Goal: Register for event/course

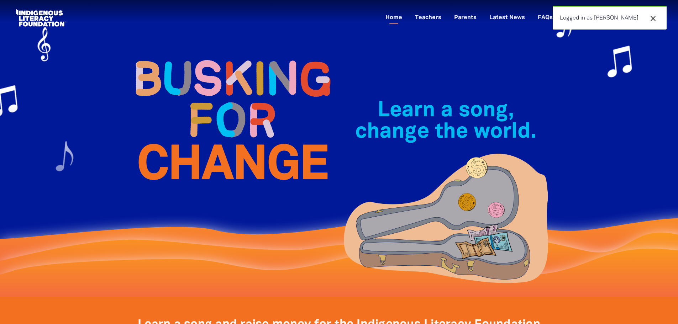
click at [598, 16] on div "close Logged in as [PERSON_NAME]" at bounding box center [610, 18] width 114 height 24
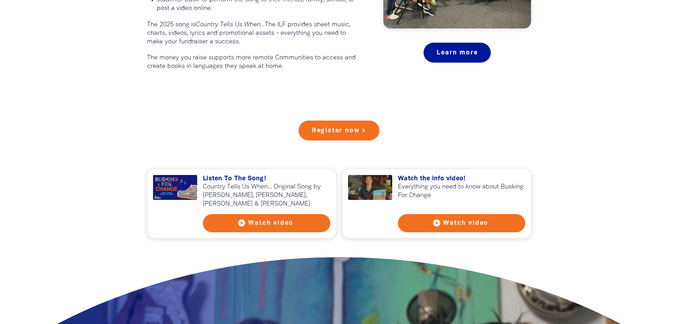
scroll to position [570, 0]
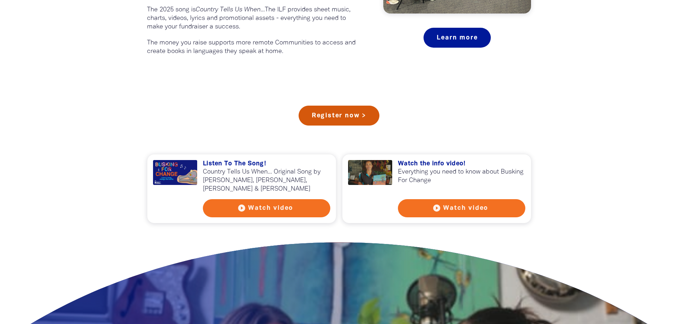
click at [337, 118] on link "Register now >" at bounding box center [339, 116] width 81 height 20
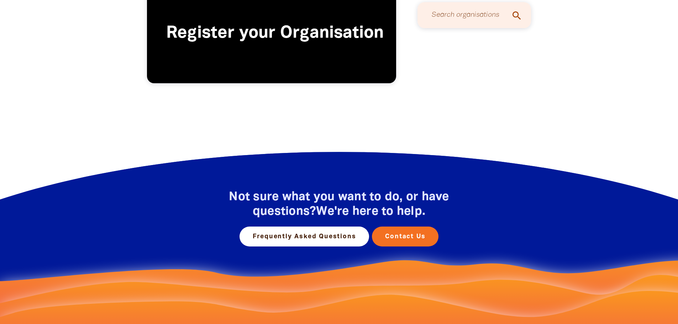
scroll to position [71, 0]
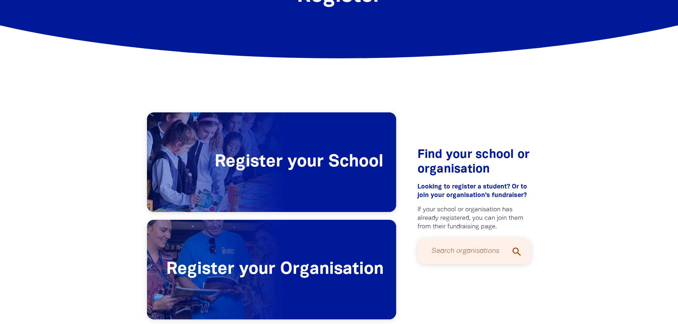
click at [450, 256] on input "Search organisations" at bounding box center [475, 251] width 100 height 19
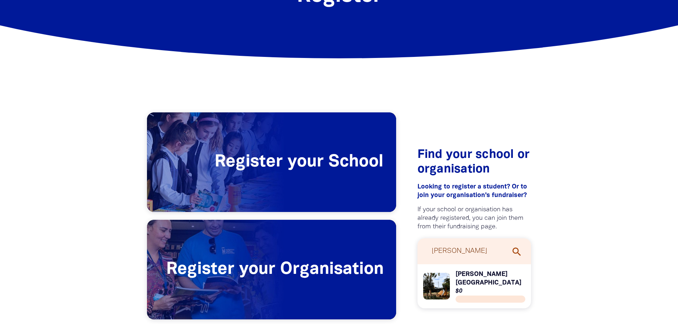
type input "[PERSON_NAME]"
click at [470, 275] on link "Link to [PERSON_NAME][GEOGRAPHIC_DATA]" at bounding box center [474, 286] width 103 height 33
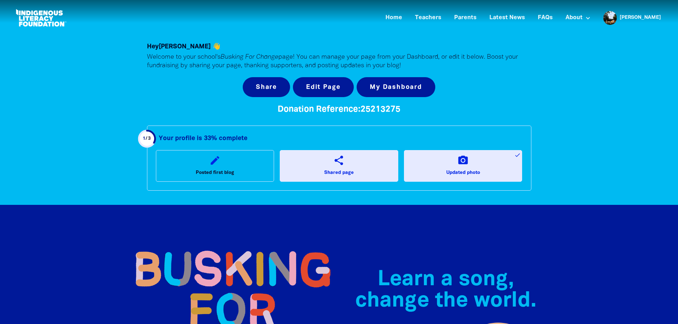
click at [336, 157] on icon "share" at bounding box center [338, 160] width 11 height 11
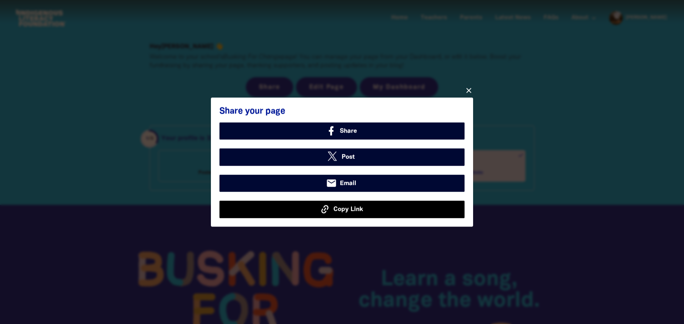
click at [326, 210] on icon at bounding box center [324, 209] width 11 height 11
click at [343, 210] on span "Copy Link" at bounding box center [348, 209] width 30 height 9
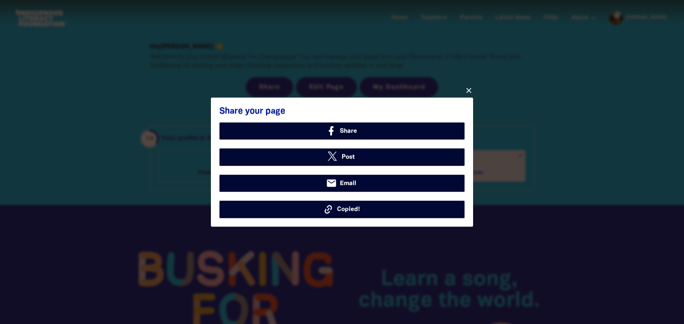
click at [470, 91] on icon "close" at bounding box center [468, 90] width 9 height 9
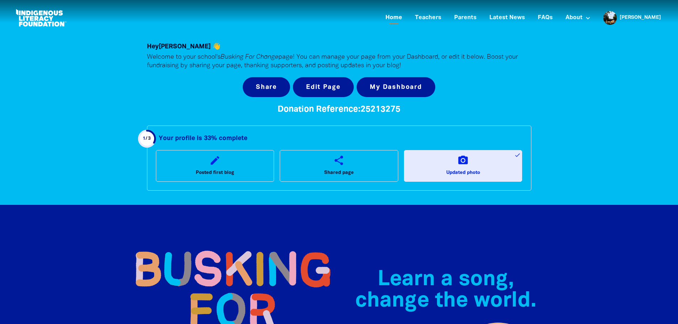
click at [407, 18] on link "Home" at bounding box center [393, 18] width 25 height 12
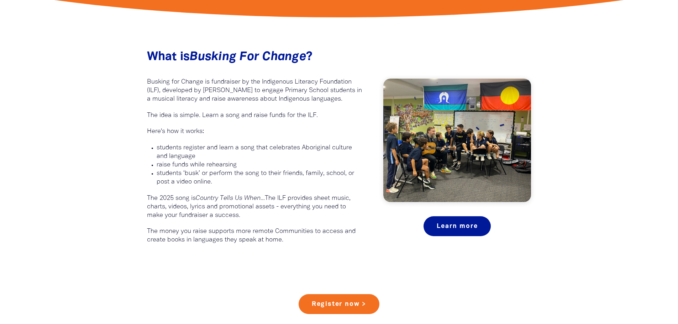
scroll to position [392, 0]
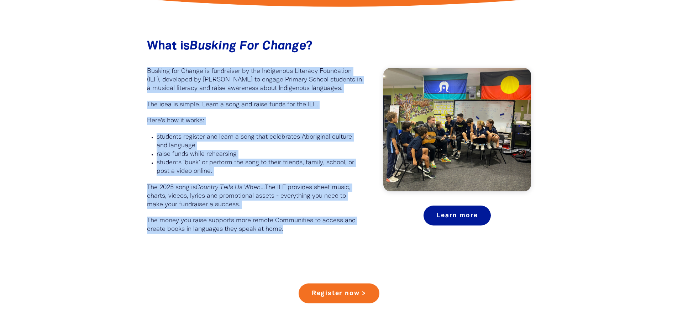
drag, startPoint x: 147, startPoint y: 69, endPoint x: 313, endPoint y: 243, distance: 241.1
click at [313, 243] on div "What is Busking For Change ?﻿ Busking for Change is fundraiser by the Indigenou…" at bounding box center [339, 133] width 427 height 259
copy div "Busking for Change is fundraiser by the Indigenous Literacy Foundation (ILF), d…"
click at [295, 241] on div "What is Busking For Change ?﻿ Busking for Change is fundraiser by the Indigenou…" at bounding box center [339, 133] width 427 height 259
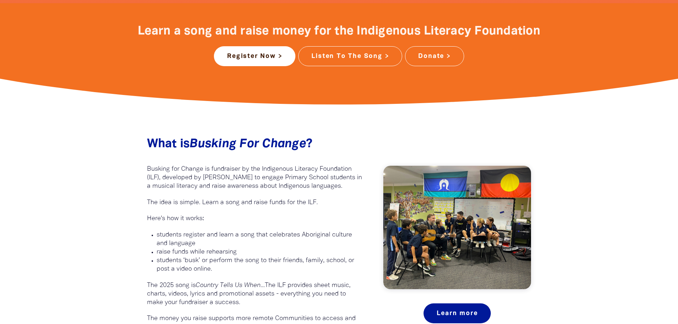
scroll to position [178, 0]
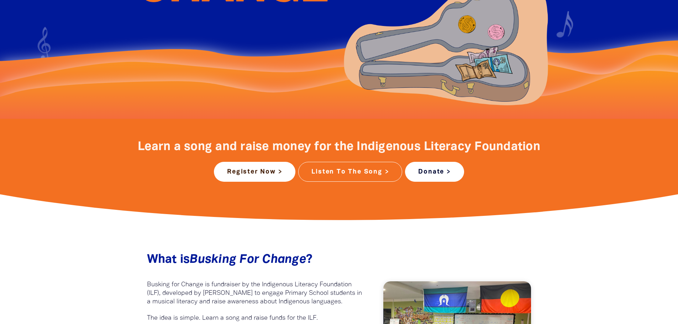
click at [429, 172] on link "Donate >" at bounding box center [434, 172] width 59 height 20
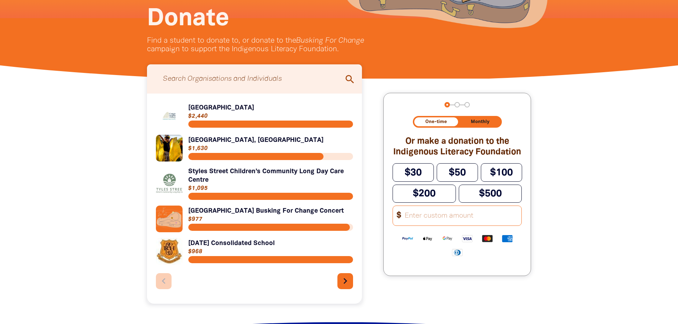
scroll to position [142, 0]
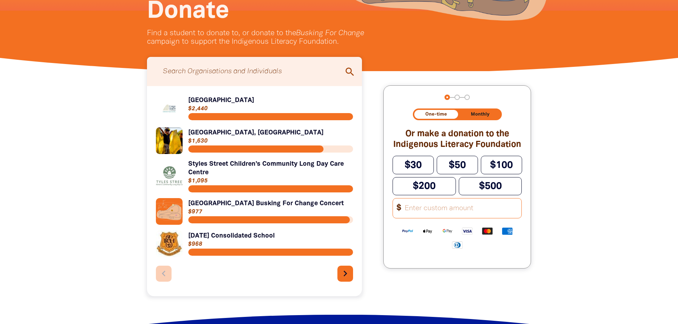
click at [224, 75] on input "Search for individuals and teams:" at bounding box center [254, 72] width 201 height 22
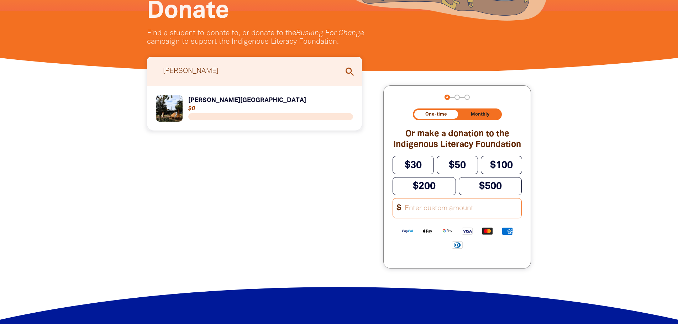
type input "[PERSON_NAME]"
click at [204, 101] on link "Link to [PERSON_NAME][GEOGRAPHIC_DATA]" at bounding box center [255, 108] width 198 height 27
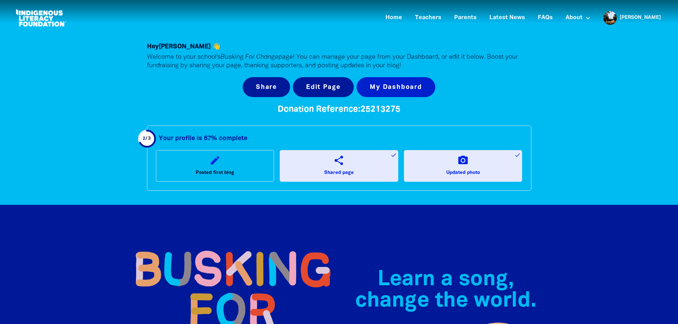
click at [367, 84] on link "My Dashboard" at bounding box center [396, 87] width 79 height 20
